Goal: Use online tool/utility: Utilize a website feature to perform a specific function

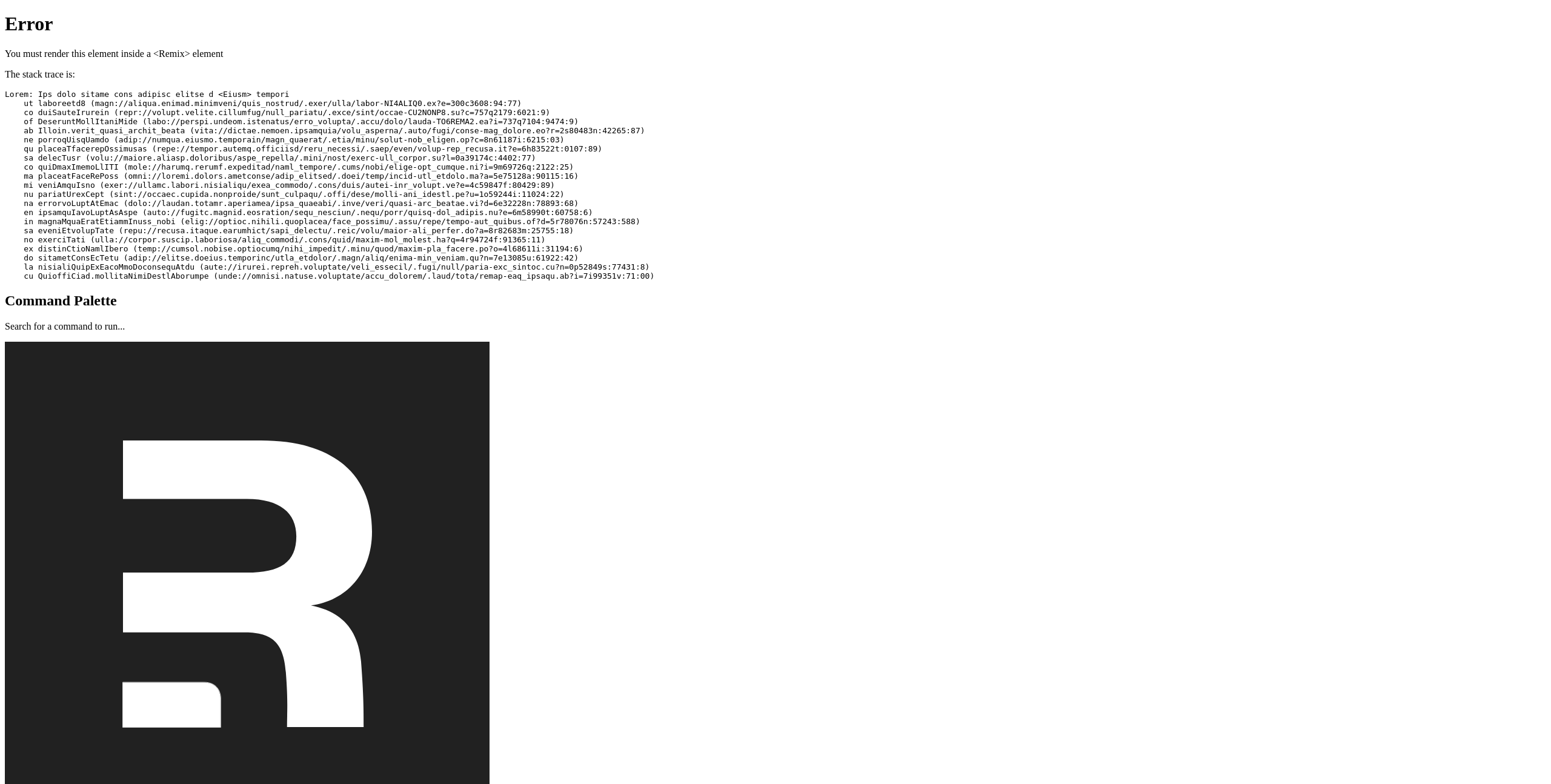
click at [275, 89] on pre at bounding box center [775, 184] width 1542 height 191
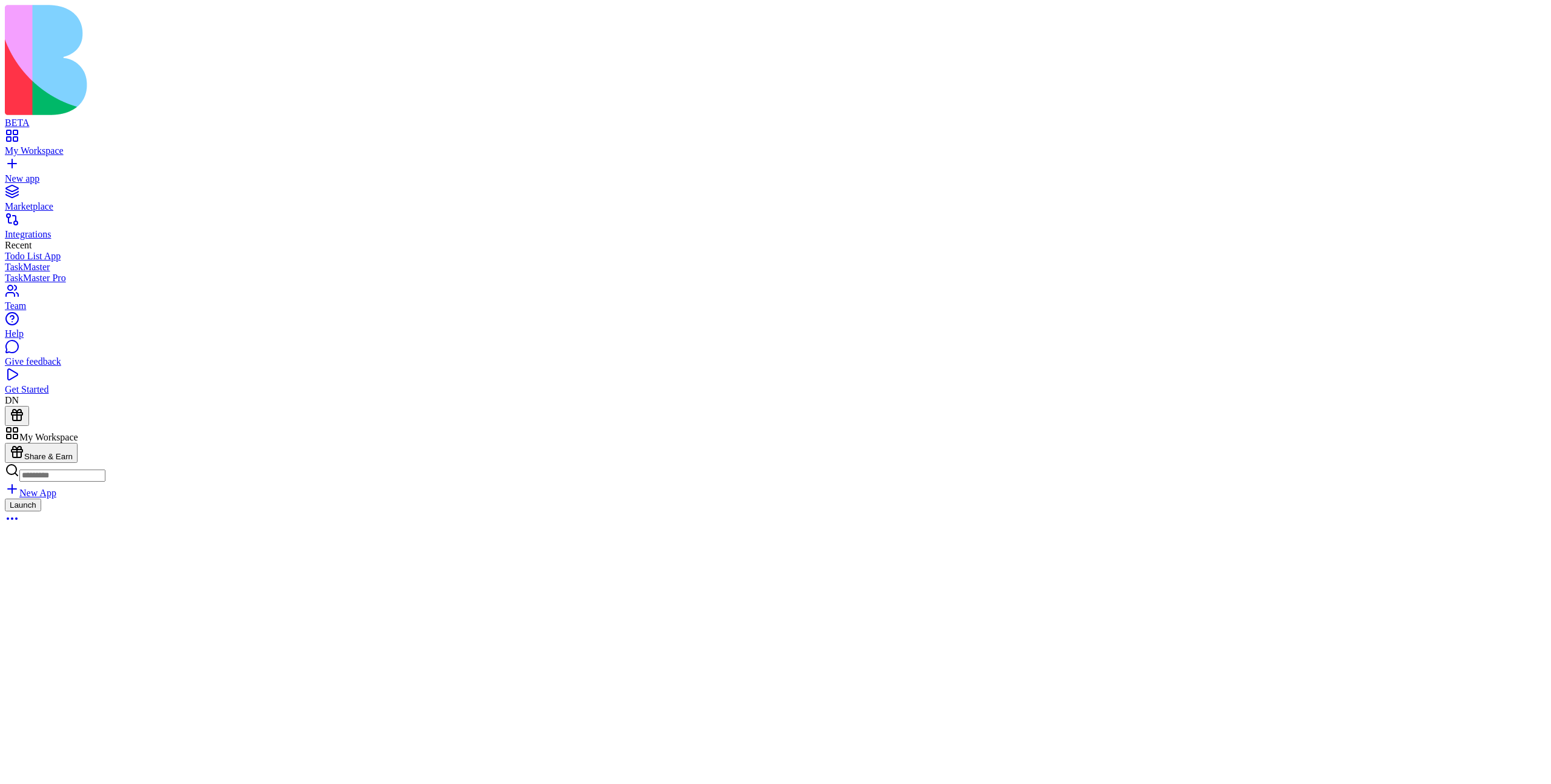
click at [563, 499] on div "Launch" at bounding box center [775, 513] width 1542 height 30
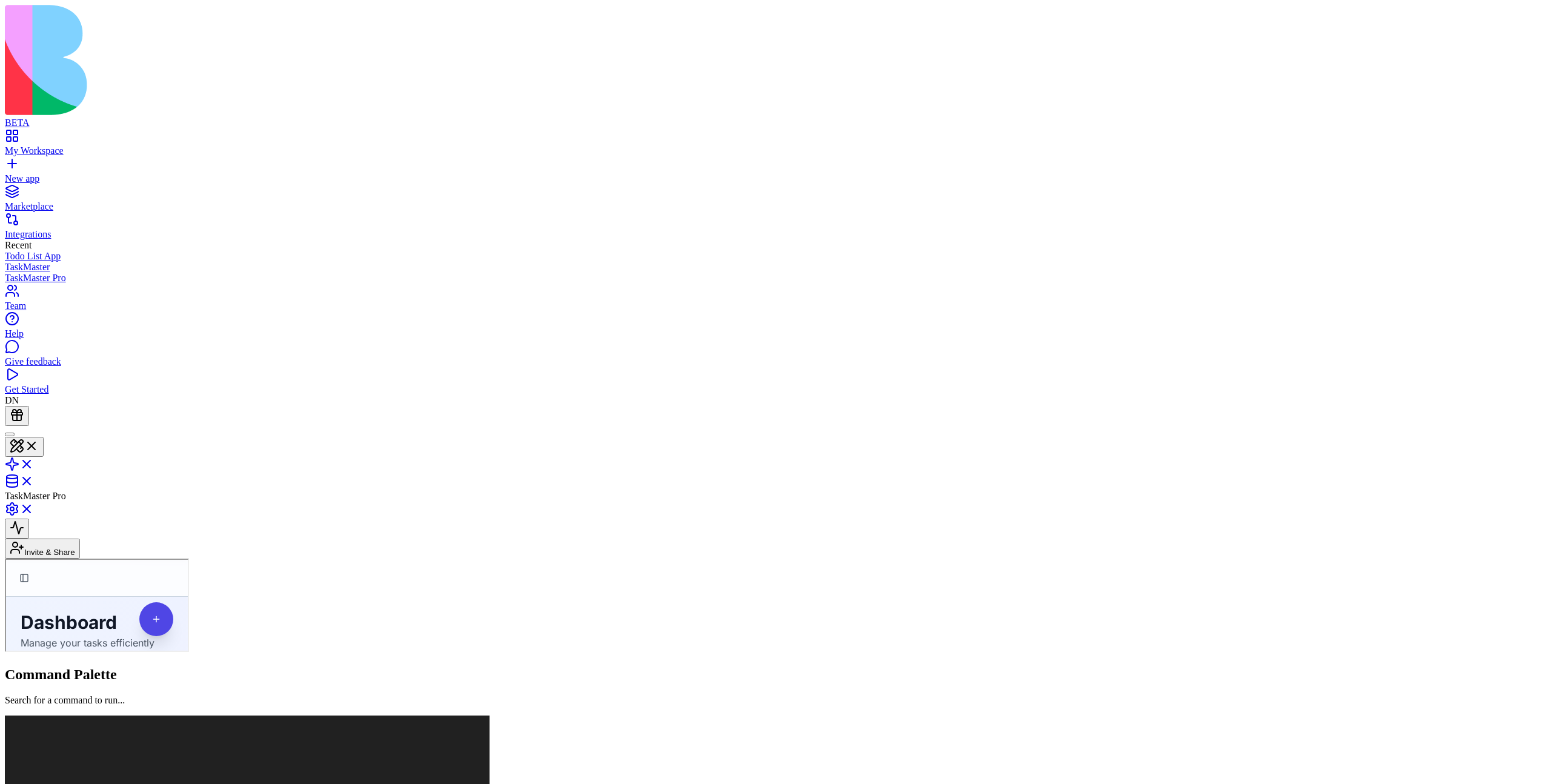
click at [62, 426] on div "TaskMaster Pro" at bounding box center [775, 463] width 1542 height 76
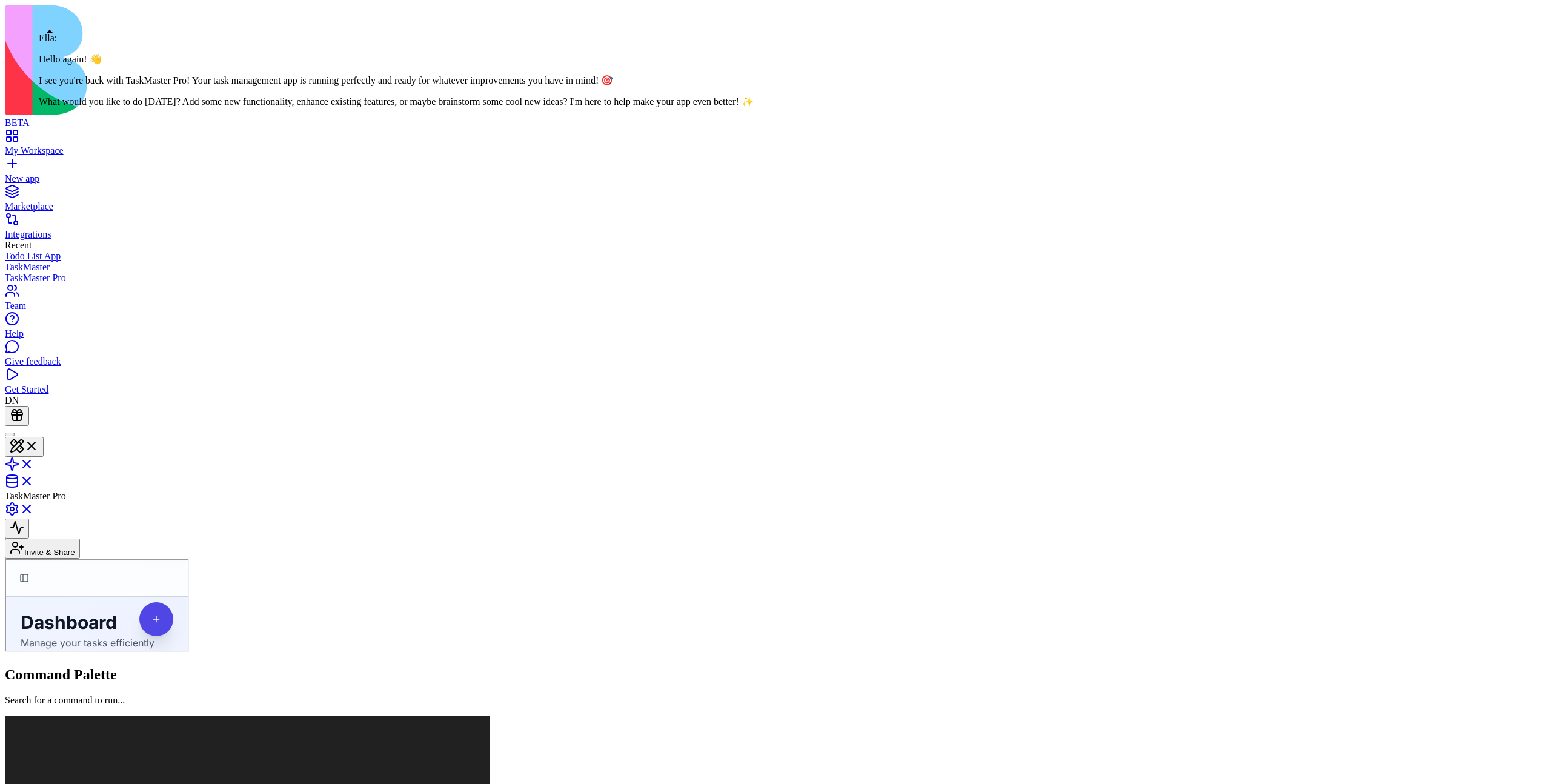
click at [10, 434] on div at bounding box center [10, 434] width 0 height 0
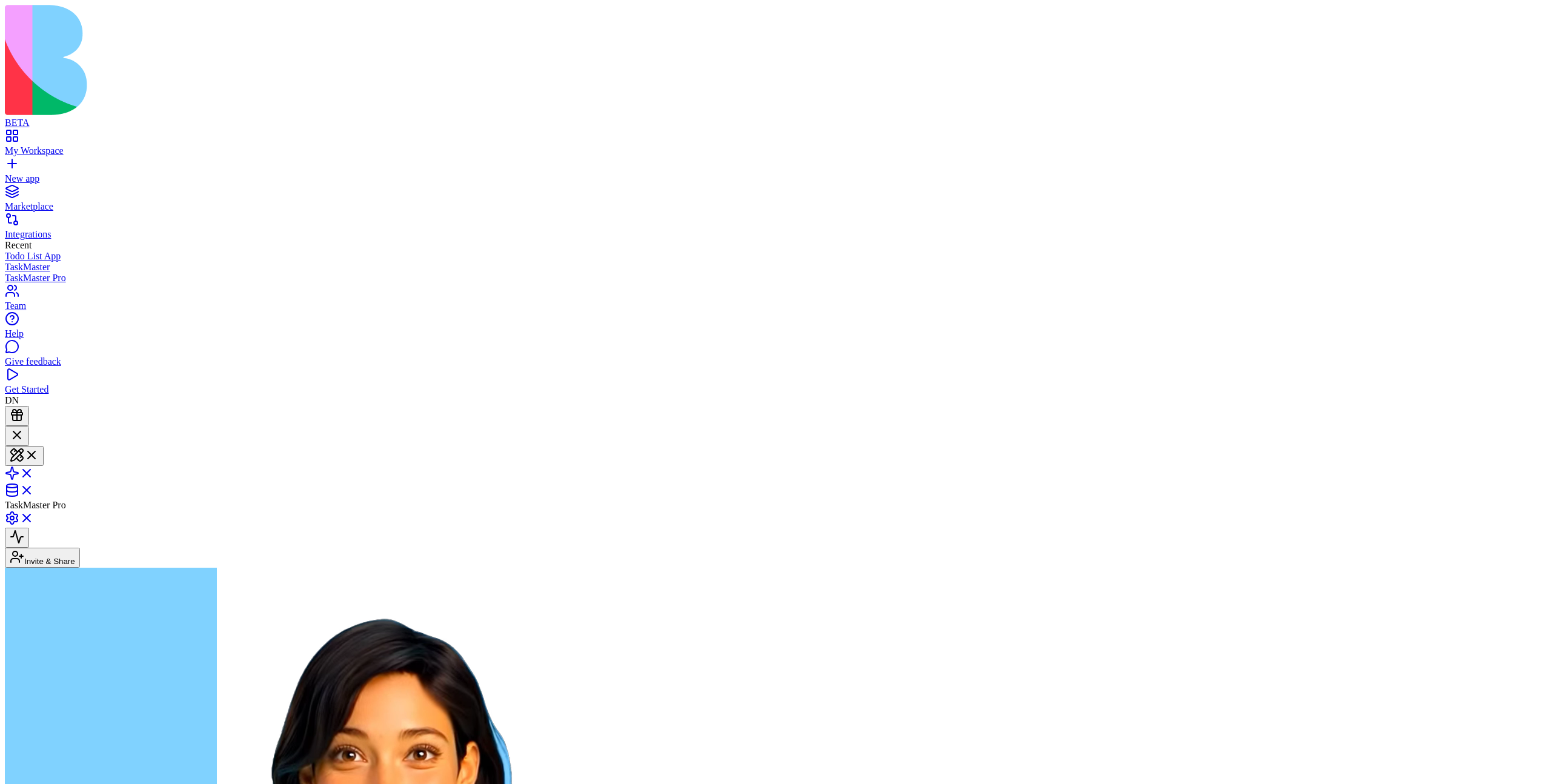
type textarea "******"
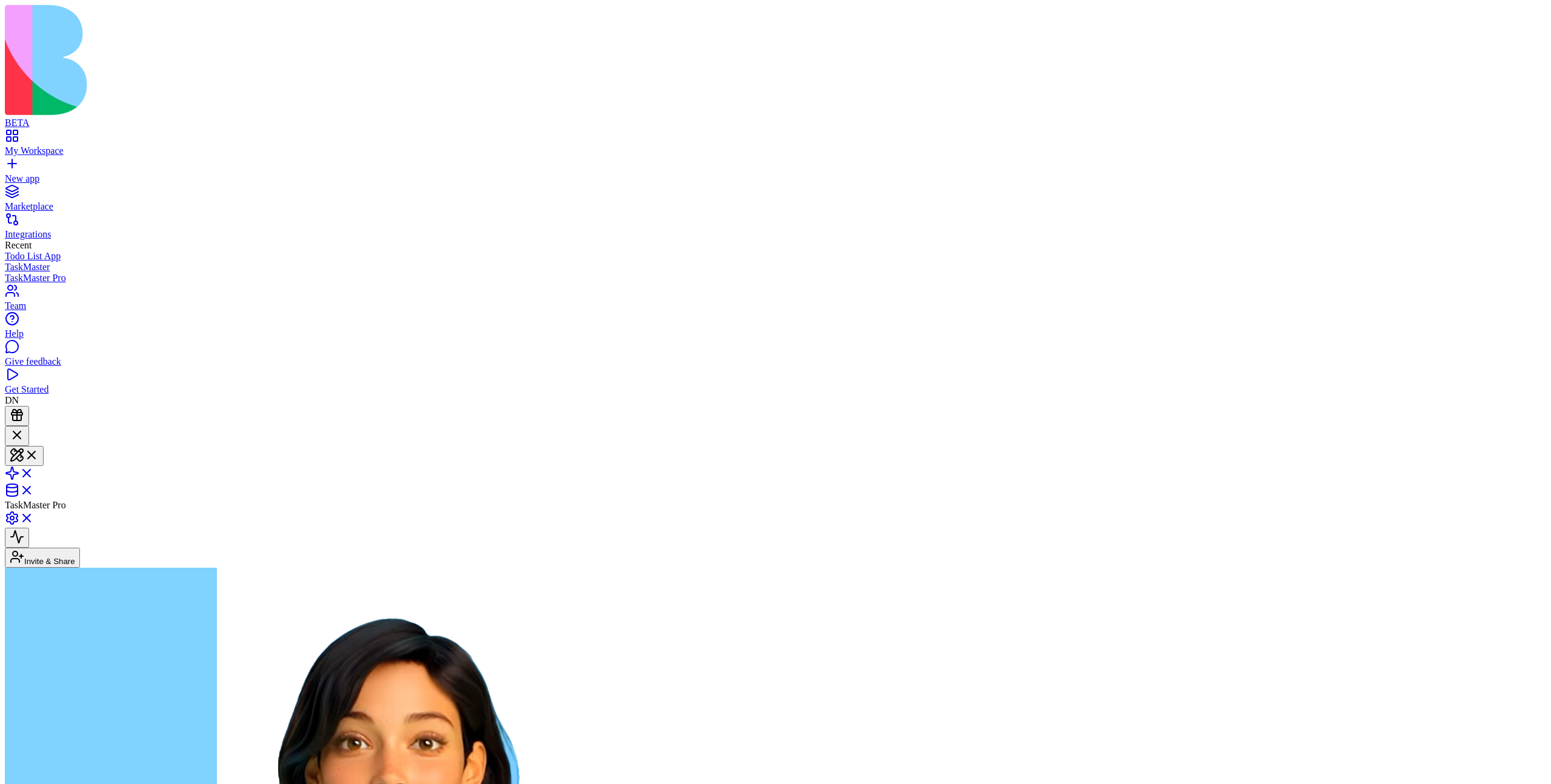
scroll to position [2610, 0]
